Goal: Find specific page/section: Find specific page/section

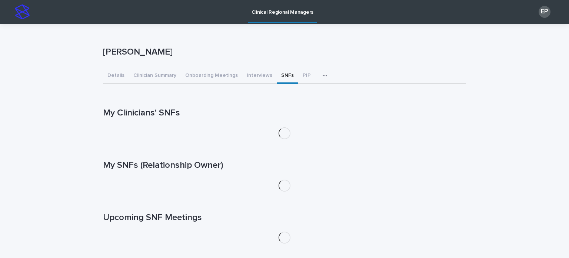
click at [281, 75] on button "SNFs" at bounding box center [288, 76] width 22 height 16
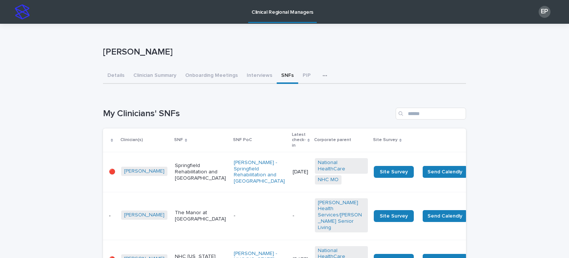
click at [278, 74] on button "SNFs" at bounding box center [288, 76] width 22 height 16
click at [116, 75] on button "Details" at bounding box center [116, 76] width 26 height 16
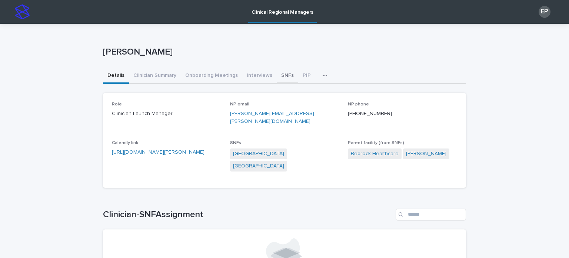
click at [280, 73] on button "SNFs" at bounding box center [288, 76] width 22 height 16
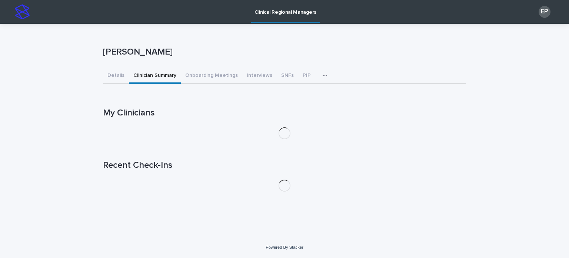
click at [162, 77] on button "Clinician Summary" at bounding box center [155, 76] width 52 height 16
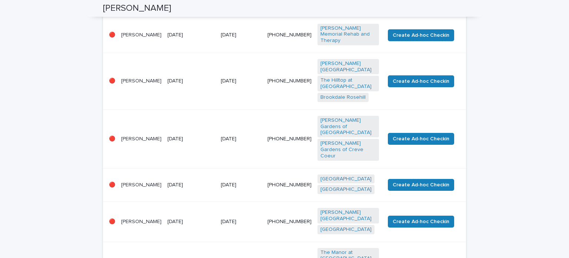
scroll to position [385, 0]
